Goal: Task Accomplishment & Management: Manage account settings

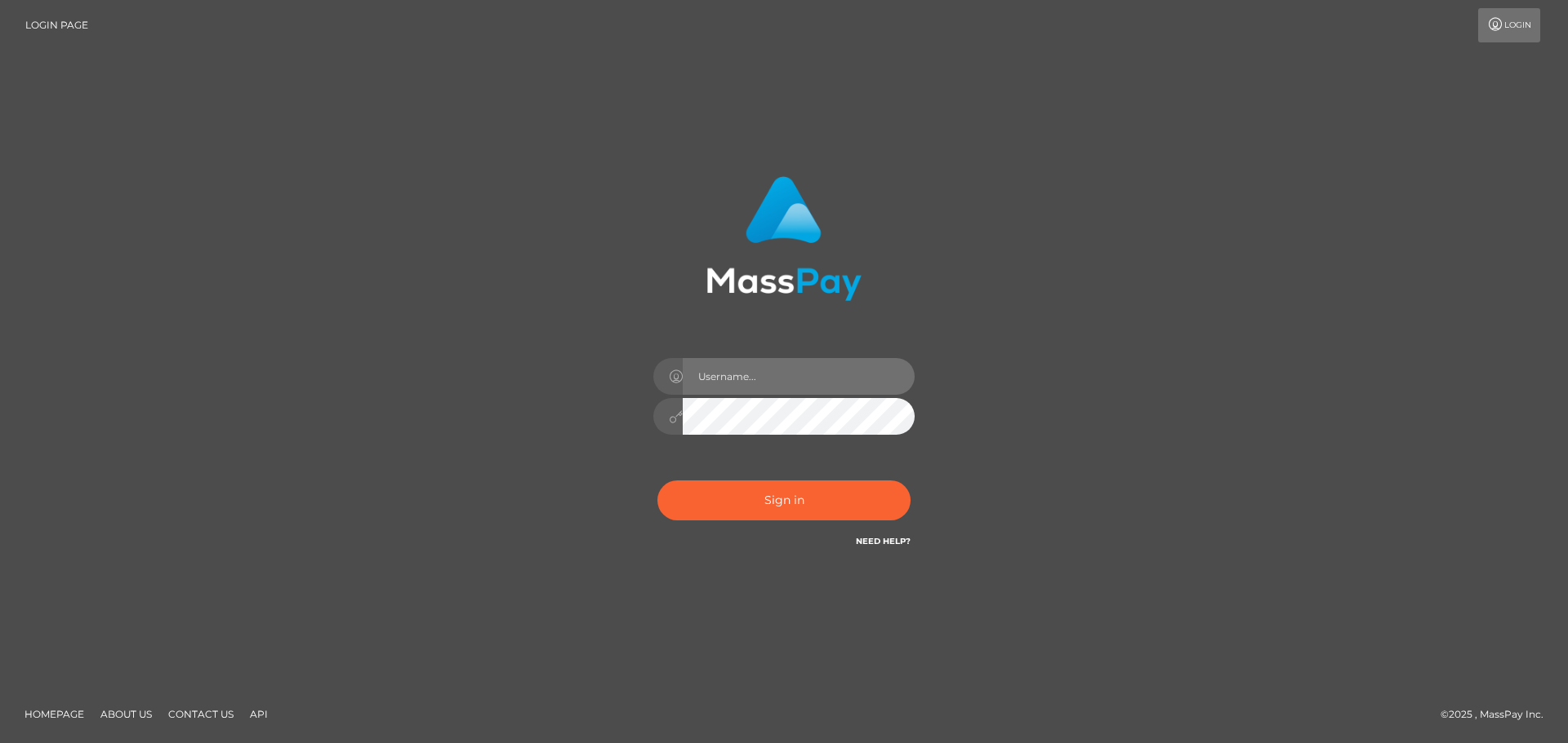
click at [749, 382] on input "text" at bounding box center [798, 377] width 232 height 36
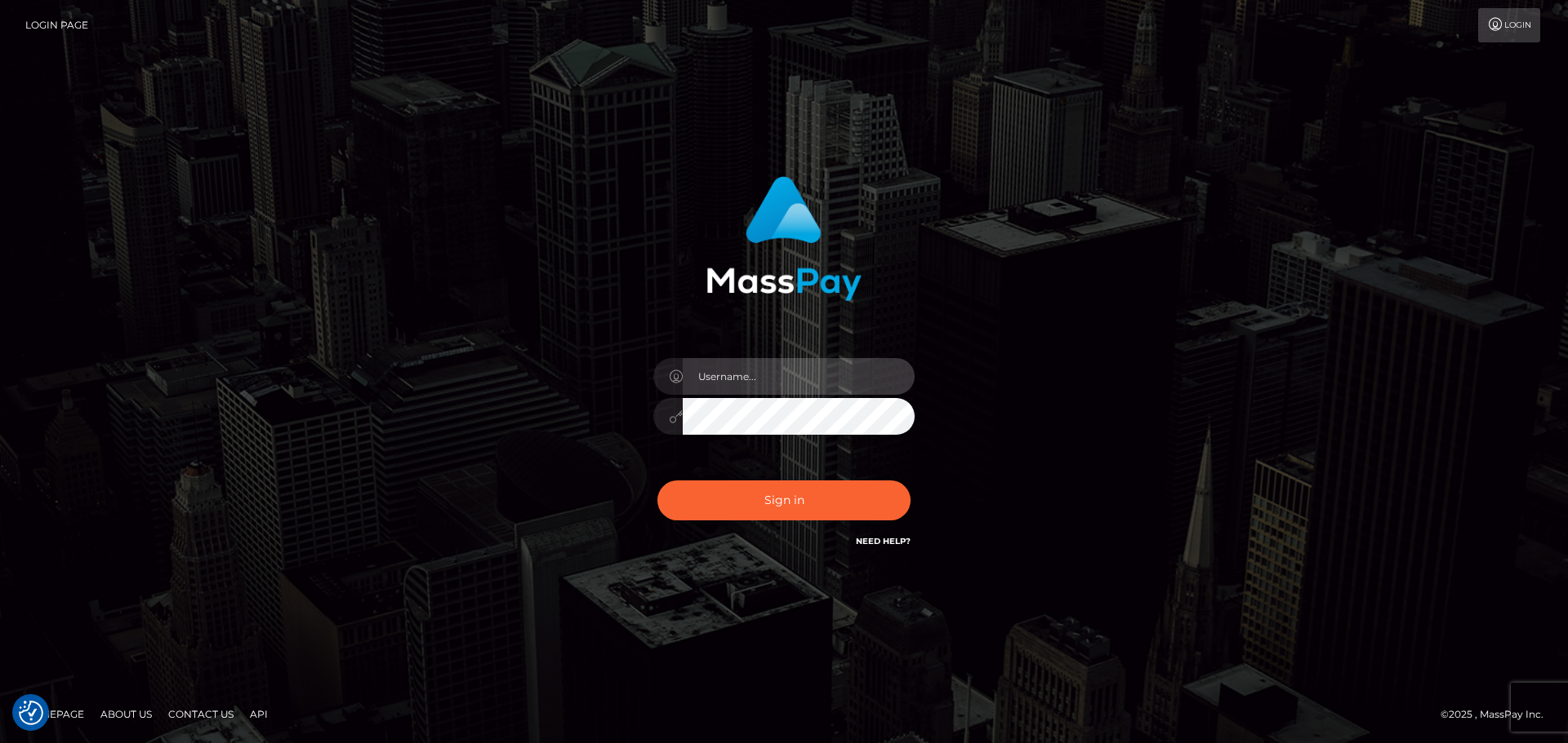
type input "dmitry.ts"
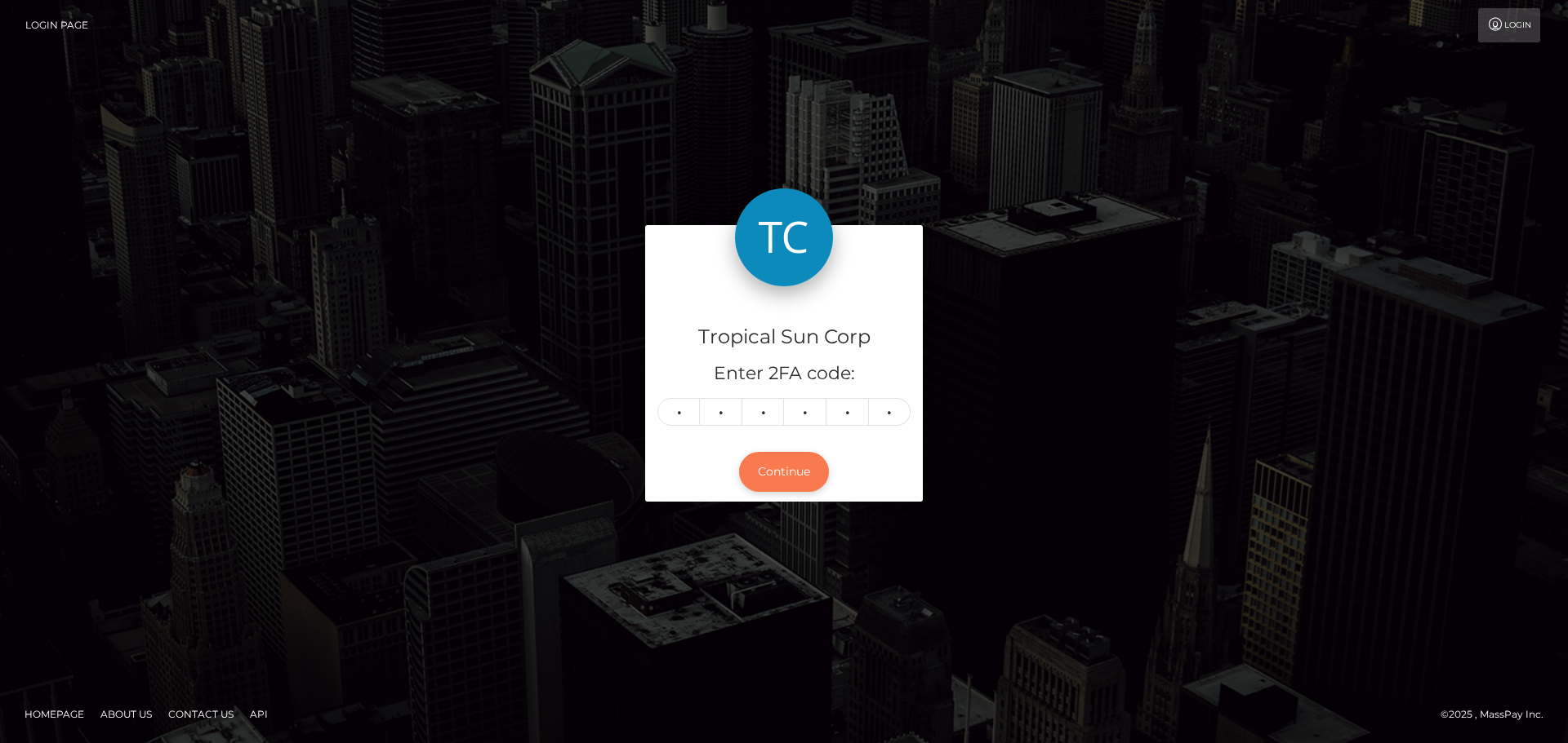
click at [806, 462] on button "Continue" at bounding box center [784, 472] width 90 height 40
